Goal: Transaction & Acquisition: Purchase product/service

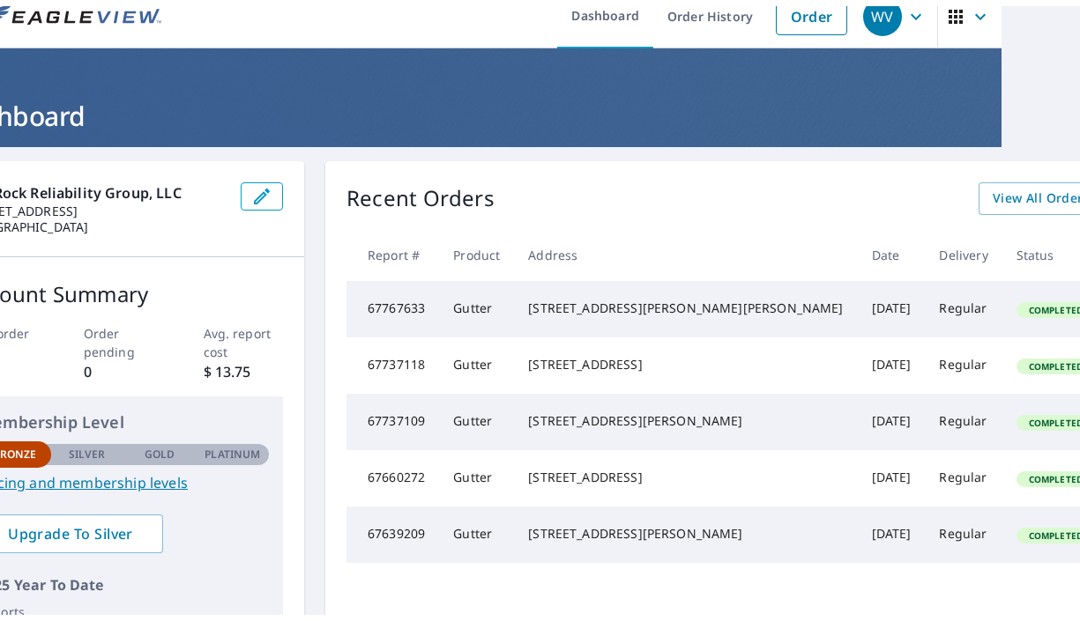
scroll to position [22, 78]
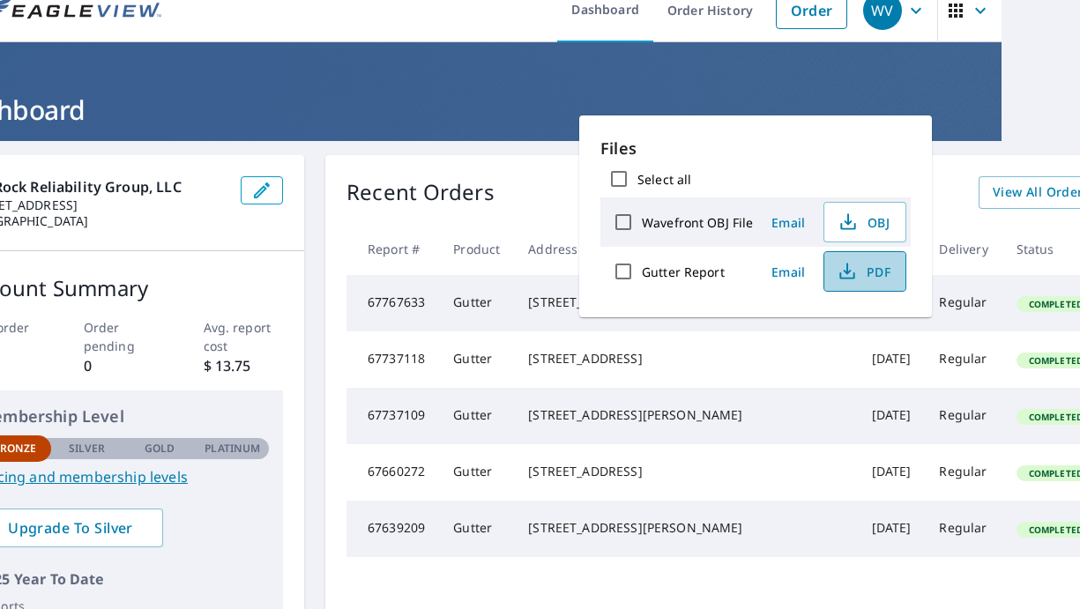
click at [855, 277] on span "PDF" at bounding box center [863, 271] width 56 height 21
click at [462, 17] on ul "Dashboard Order History Order" at bounding box center [514, 10] width 684 height 64
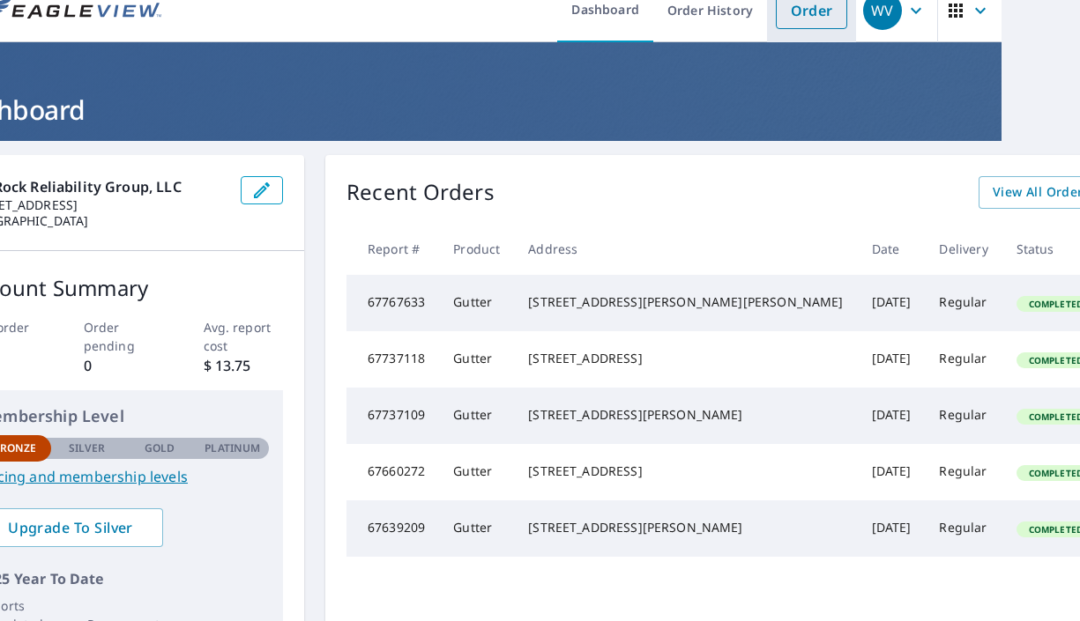
click at [802, 22] on link "Order" at bounding box center [811, 10] width 71 height 37
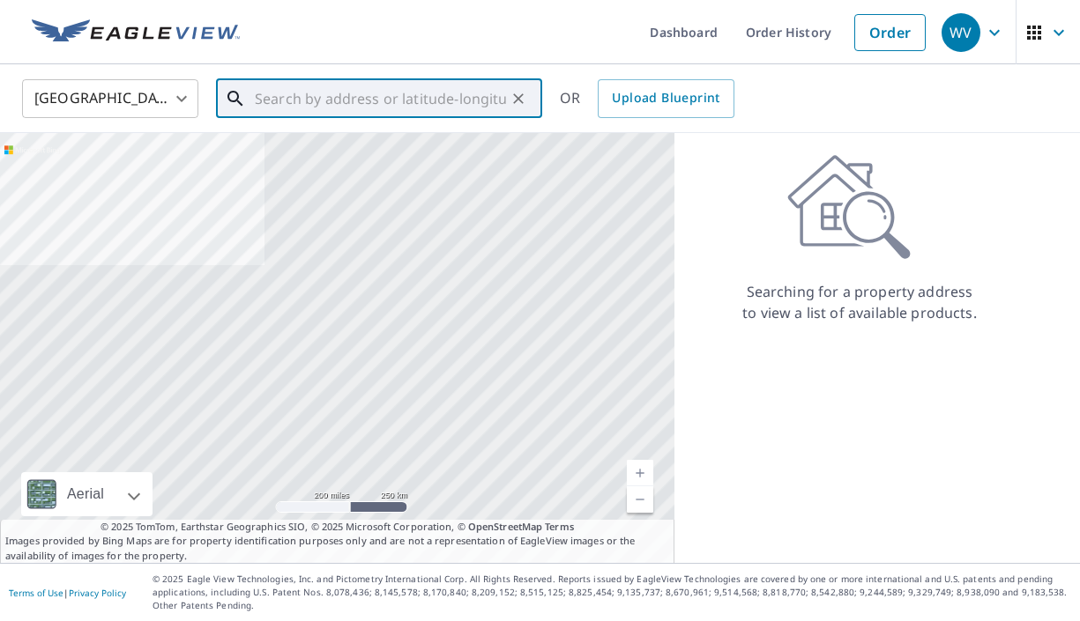
click at [385, 85] on input "text" at bounding box center [380, 98] width 251 height 49
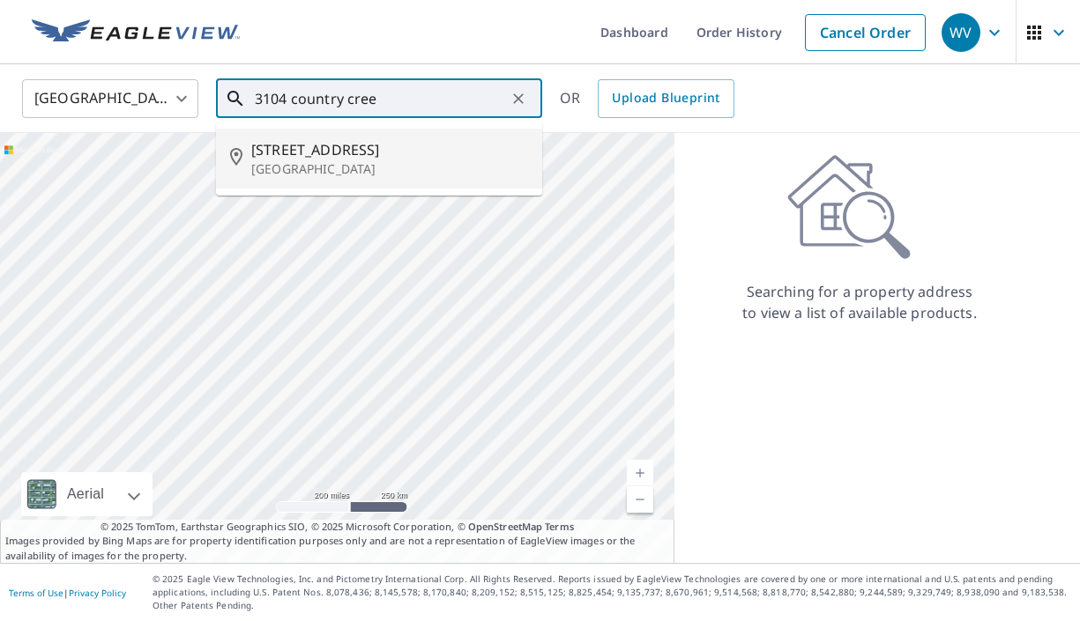
click at [428, 158] on span "[STREET_ADDRESS]" at bounding box center [389, 149] width 277 height 21
type input "[STREET_ADDRESS]"
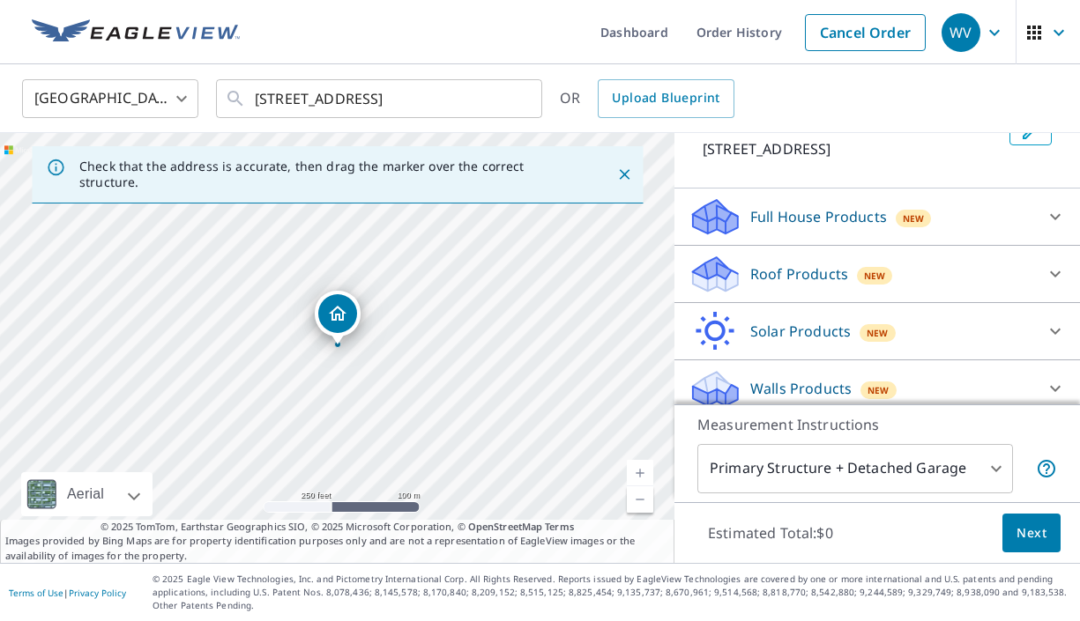
scroll to position [139, 0]
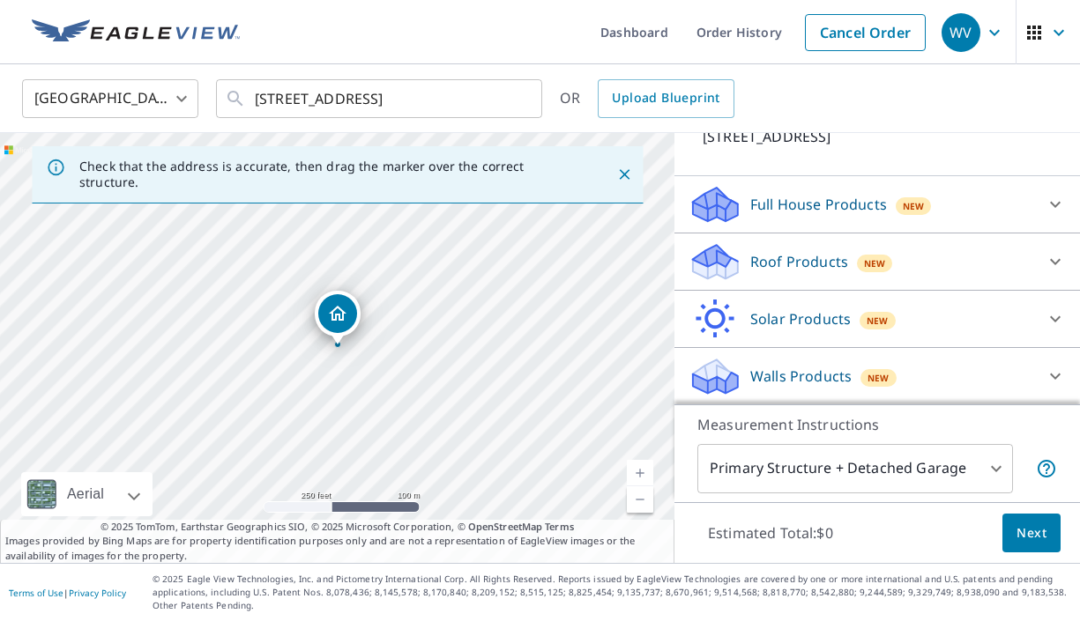
click at [852, 283] on div "Roof Products New" at bounding box center [860, 261] width 345 height 41
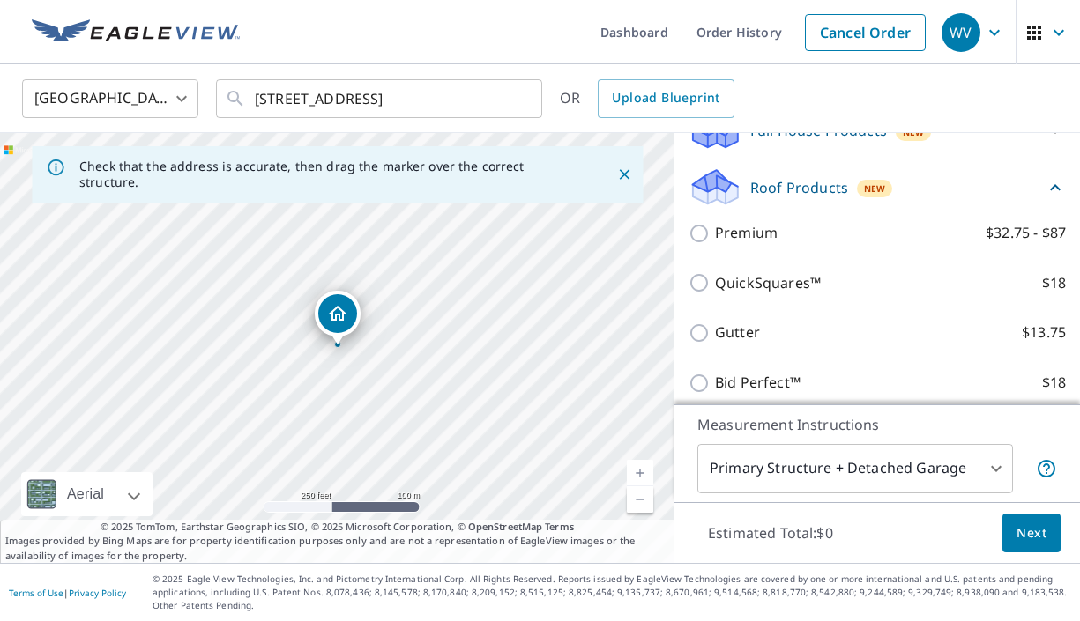
scroll to position [215, 0]
click at [697, 342] on input "Gutter $13.75" at bounding box center [701, 331] width 26 height 21
checkbox input "true"
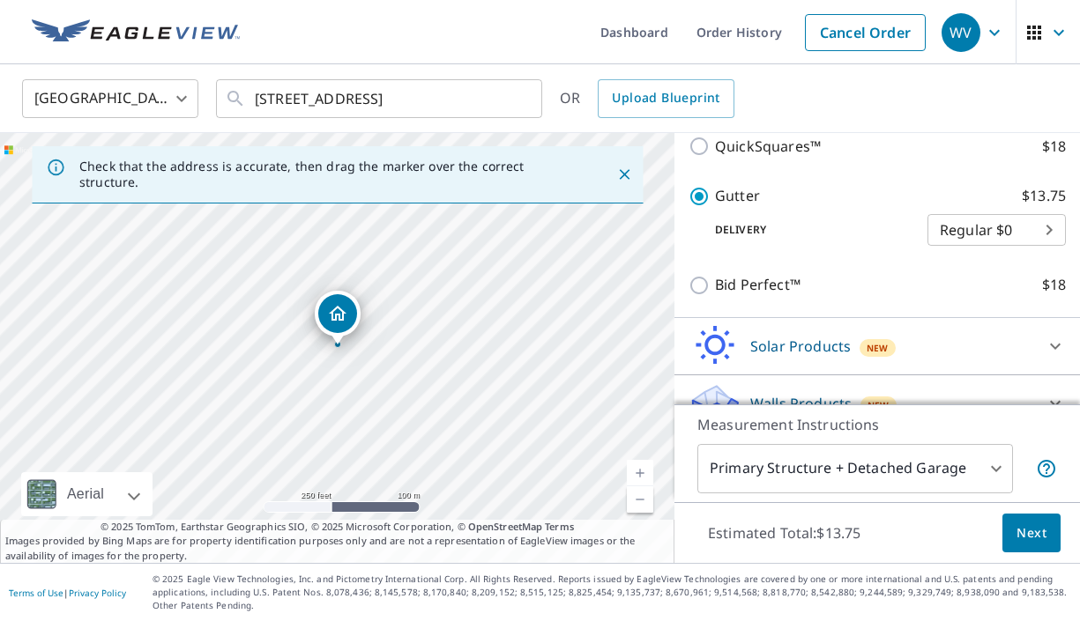
scroll to position [428, 0]
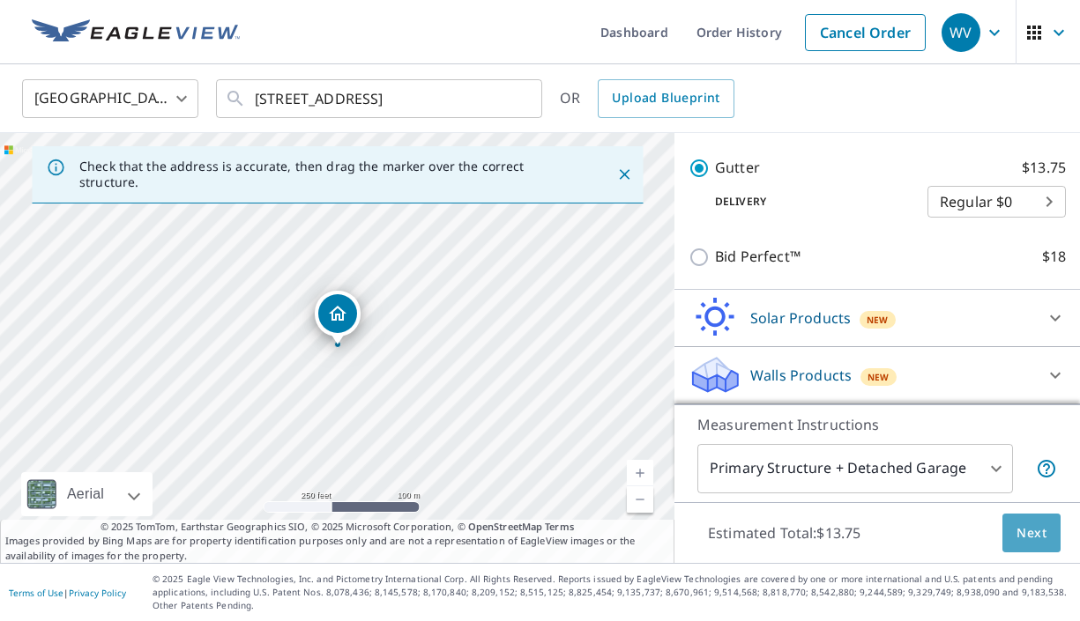
click at [1027, 536] on span "Next" at bounding box center [1031, 534] width 30 height 22
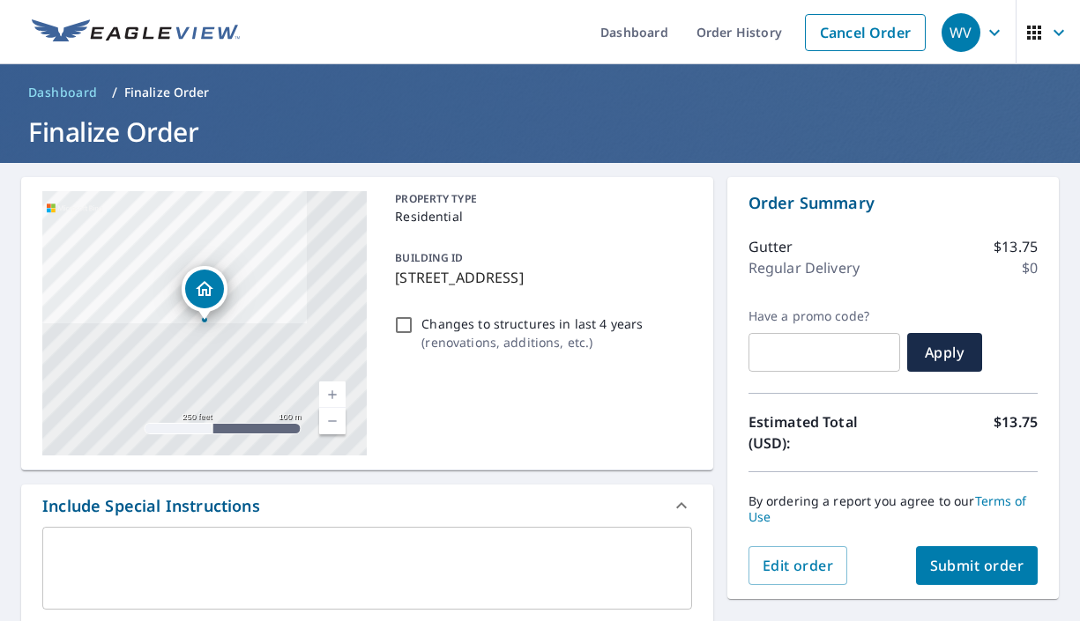
click at [330, 387] on link "Current Level 17, Zoom In" at bounding box center [332, 395] width 26 height 26
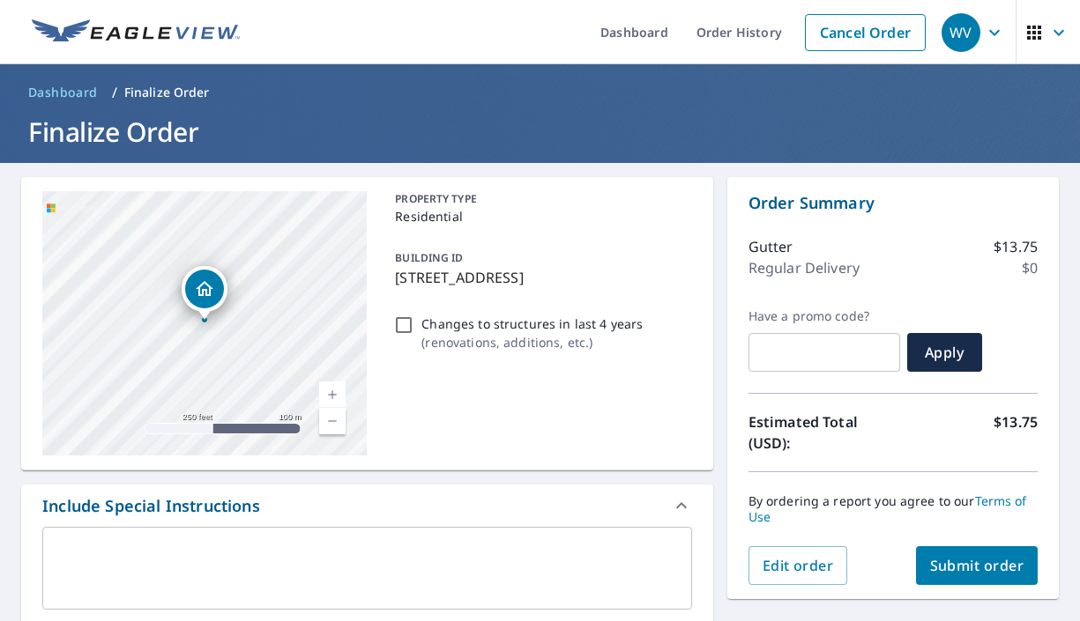
click at [330, 387] on link "Current Level 17, Zoom In" at bounding box center [332, 395] width 26 height 26
click at [330, 387] on link "Current Level 17.57537645189196, Zoom In" at bounding box center [332, 395] width 26 height 26
click at [330, 387] on link "Current Level 20, Zoom In Disabled" at bounding box center [332, 395] width 26 height 26
click at [1017, 558] on span "Submit order" at bounding box center [977, 565] width 94 height 19
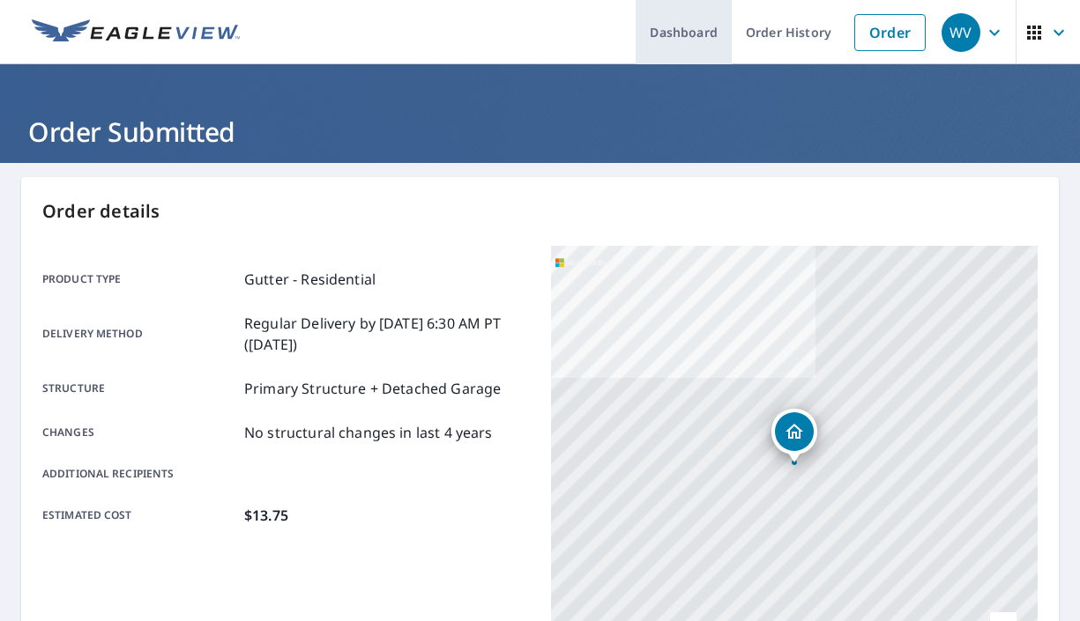
click at [673, 25] on link "Dashboard" at bounding box center [683, 32] width 96 height 64
